Goal: Book appointment/travel/reservation

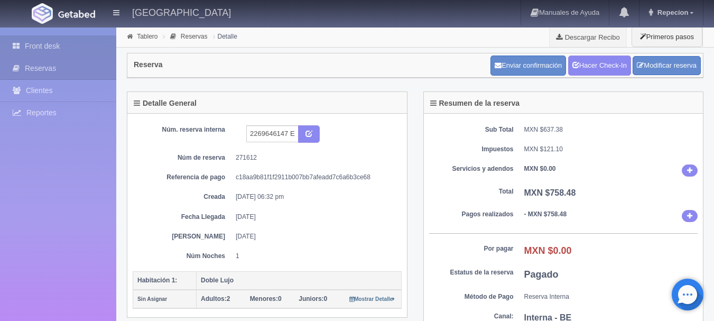
click at [48, 41] on link "Front desk" at bounding box center [58, 46] width 116 height 22
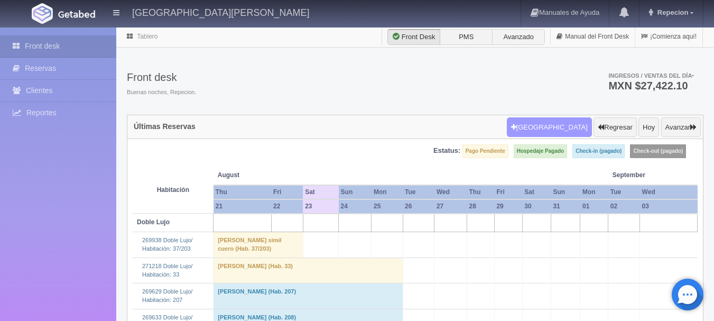
click at [560, 123] on button "[GEOGRAPHIC_DATA]" at bounding box center [549, 127] width 85 height 20
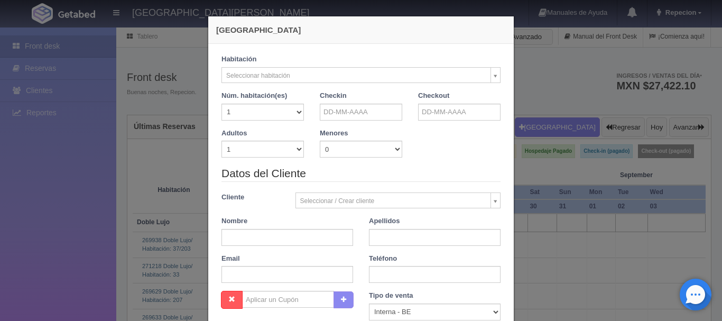
checkbox input "false"
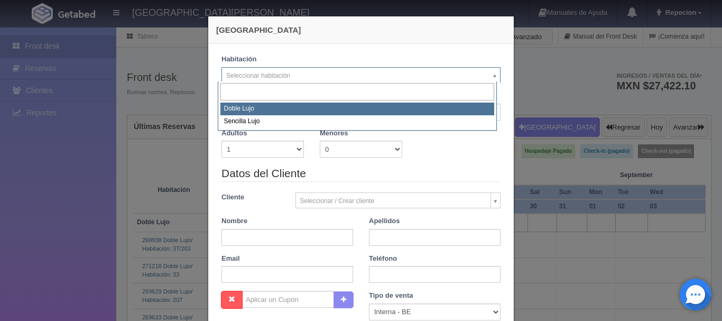
select select "577"
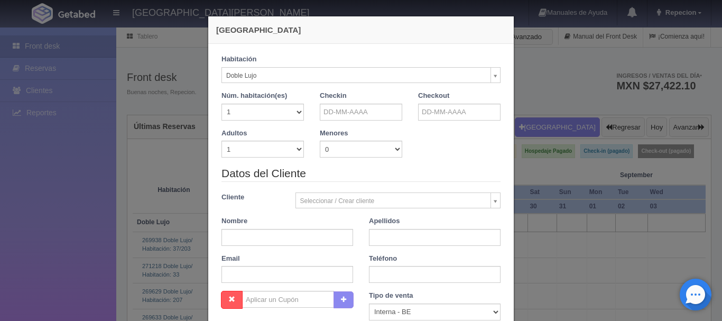
checkbox input "false"
click at [283, 116] on select "1 2 3 4 5 6 7 8 9 10 11 12 13 14 15 16 17 18 19 20" at bounding box center [262, 112] width 82 height 17
select select "4"
click at [221, 104] on select "1 2 3 4 5 6 7 8 9 10 11 12 13 14 15 16 17 18 19 20" at bounding box center [262, 112] width 82 height 17
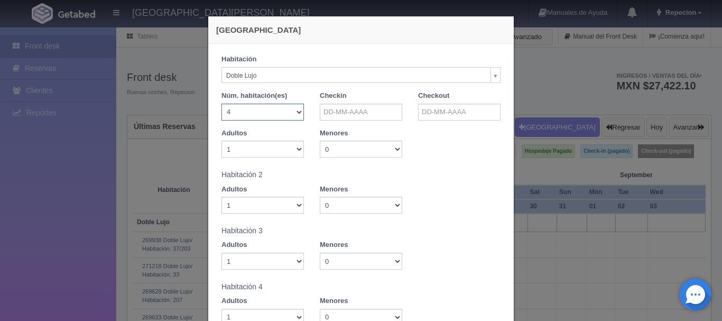
checkbox input "false"
click at [281, 154] on select "1 2 3 4 5 6 7 8 9 10" at bounding box center [262, 149] width 82 height 17
select select "4"
click at [221, 141] on select "1 2 3 4 5 6 7 8 9 10" at bounding box center [262, 149] width 82 height 17
checkbox input "false"
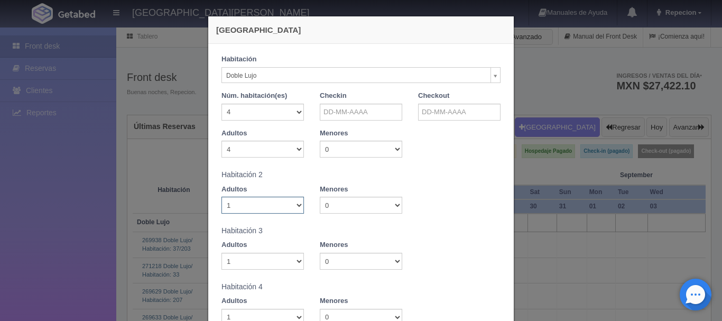
click at [262, 201] on select "1 2 3 4 5 6 7 8 9 10" at bounding box center [262, 205] width 82 height 17
select select "4"
click at [221, 197] on select "1 2 3 4 5 6 7 8 9 10" at bounding box center [262, 205] width 82 height 17
checkbox input "false"
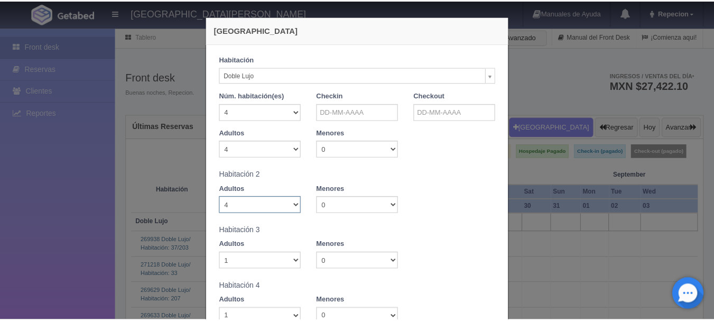
scroll to position [53, 0]
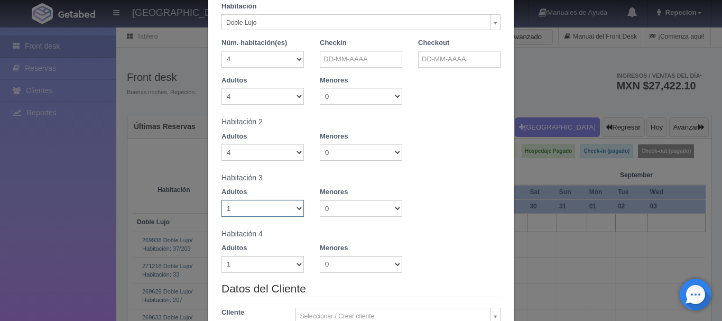
click at [265, 204] on select "1 2 3 4 5 6 7 8 9 10" at bounding box center [262, 208] width 82 height 17
select select "4"
click at [221, 200] on select "1 2 3 4 5 6 7 8 9 10" at bounding box center [262, 208] width 82 height 17
checkbox input "false"
click at [249, 261] on select "1 2 3 4 5 6 7 8 9 10" at bounding box center [262, 264] width 82 height 17
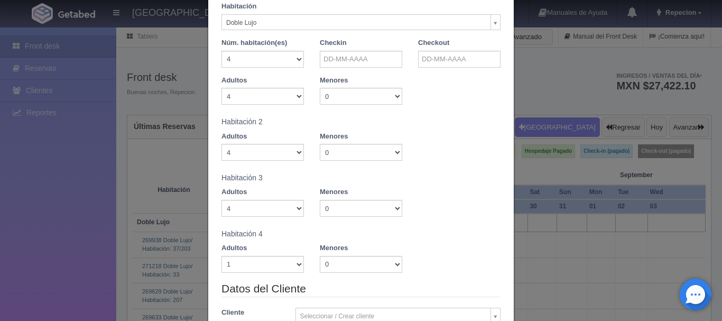
click at [167, 162] on div "[GEOGRAPHIC_DATA] Verficando disponibilidad No hay disponibilidad en esta habit…" at bounding box center [361, 160] width 722 height 321
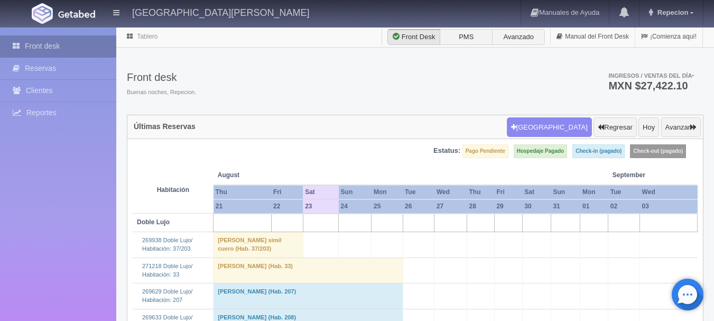
click at [75, 47] on link "Front desk" at bounding box center [58, 46] width 116 height 22
